Goal: Understand process/instructions: Learn how to perform a task or action

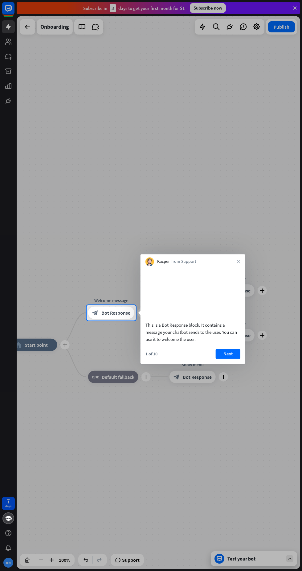
click at [235, 359] on button "Next" at bounding box center [228, 354] width 25 height 10
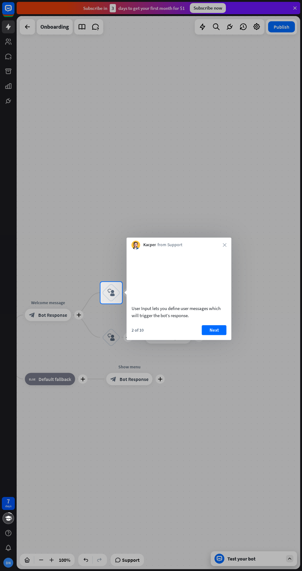
click at [222, 335] on button "Next" at bounding box center [214, 330] width 25 height 10
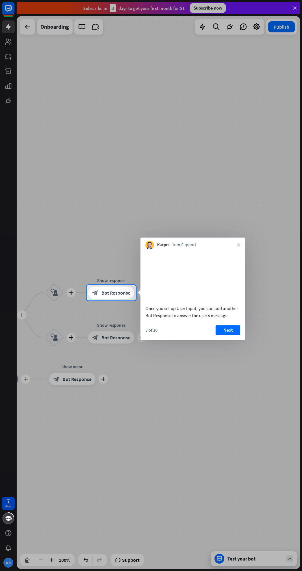
click at [233, 335] on button "Next" at bounding box center [228, 330] width 25 height 10
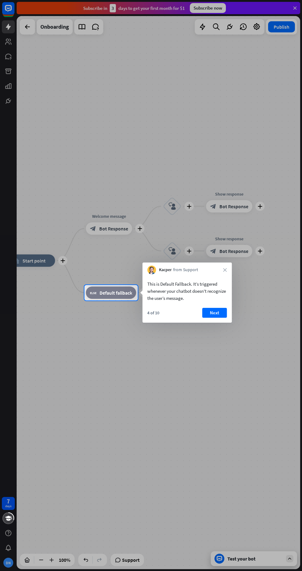
click at [226, 314] on button "Next" at bounding box center [214, 313] width 25 height 10
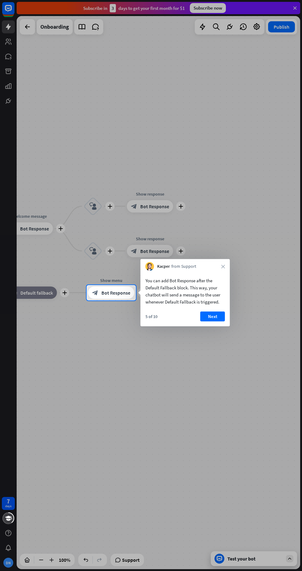
click at [224, 319] on button "Next" at bounding box center [212, 316] width 25 height 10
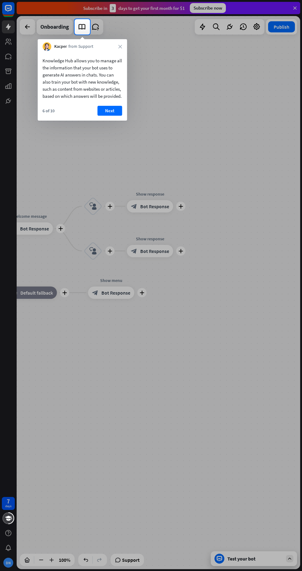
click at [115, 116] on button "Next" at bounding box center [109, 111] width 25 height 10
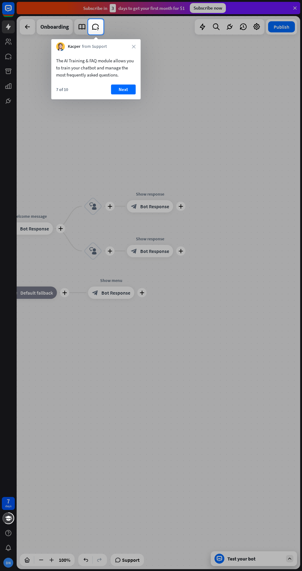
click at [131, 94] on button "Next" at bounding box center [123, 89] width 25 height 10
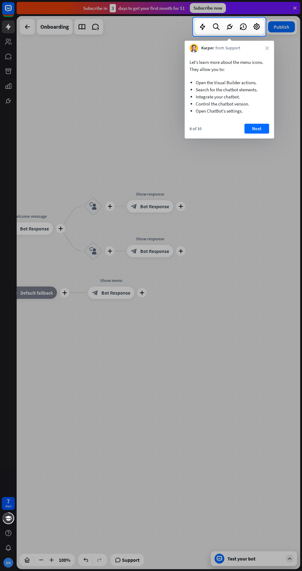
click at [264, 128] on button "Next" at bounding box center [257, 129] width 25 height 10
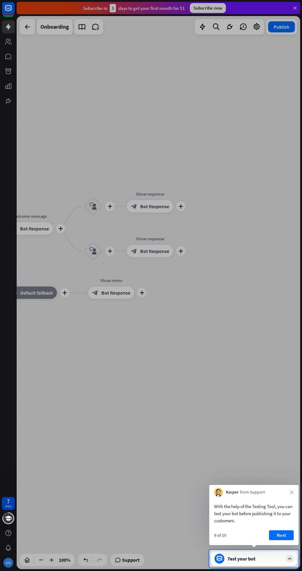
click at [287, 534] on button "Next" at bounding box center [281, 535] width 25 height 10
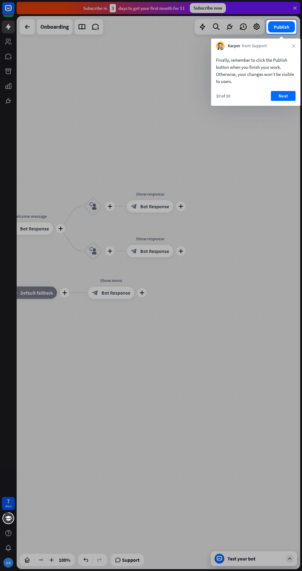
click at [288, 95] on button "Next" at bounding box center [283, 96] width 25 height 10
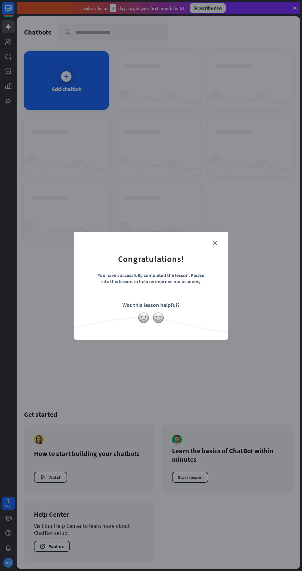
click at [209, 356] on div "close Congratulations! You have successfully completed the lesson. Please rate …" at bounding box center [151, 285] width 302 height 571
click at [215, 243] on icon "close" at bounding box center [215, 243] width 5 height 5
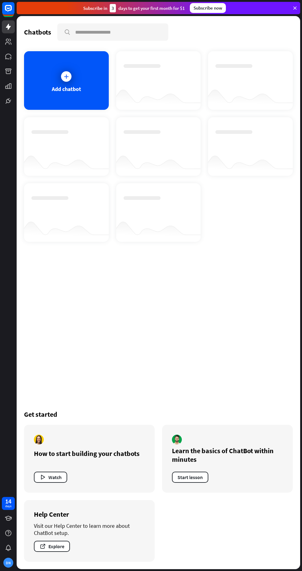
click at [89, 79] on div "Add chatbot" at bounding box center [66, 80] width 85 height 59
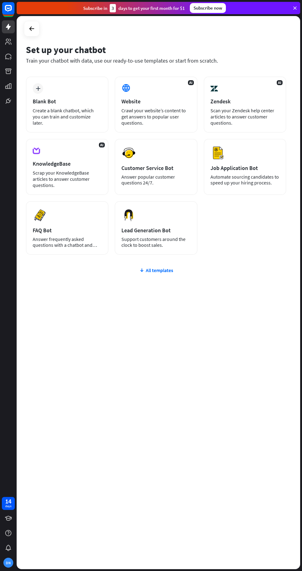
click at [0, 0] on icon at bounding box center [0, 0] width 0 height 0
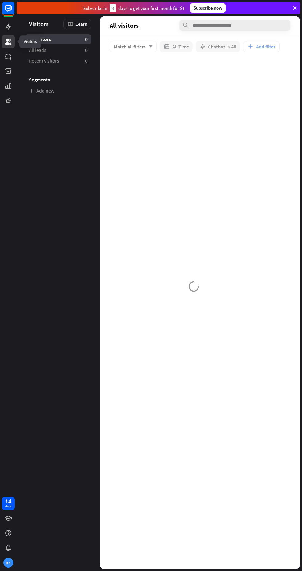
click at [0, 0] on icon at bounding box center [0, 0] width 0 height 0
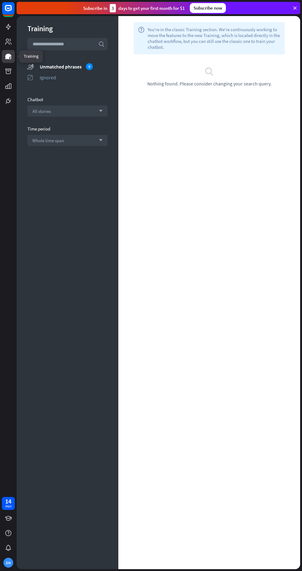
click at [0, 0] on icon at bounding box center [0, 0] width 0 height 0
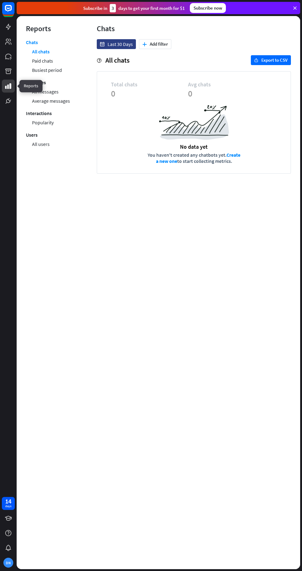
click at [0, 0] on icon at bounding box center [0, 0] width 0 height 0
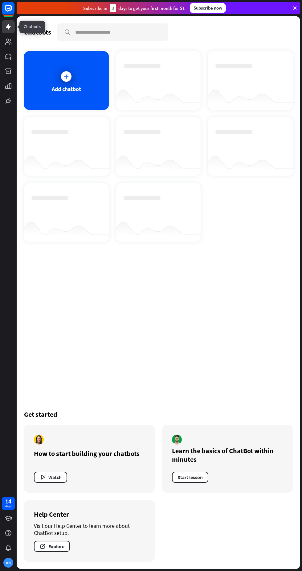
click at [66, 86] on div "Add chatbot" at bounding box center [66, 88] width 29 height 7
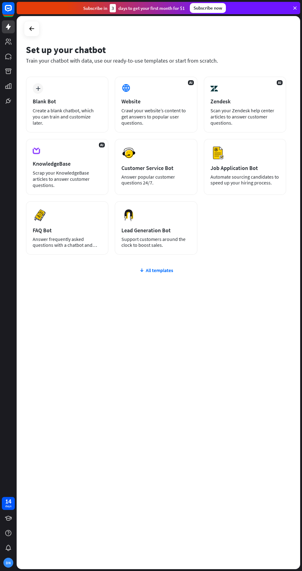
click at [52, 222] on div "Preview FAQ Bot [PERSON_NAME] frequently asked questions with a chatbot and sav…" at bounding box center [67, 228] width 83 height 54
